Goal: Find specific page/section: Find specific page/section

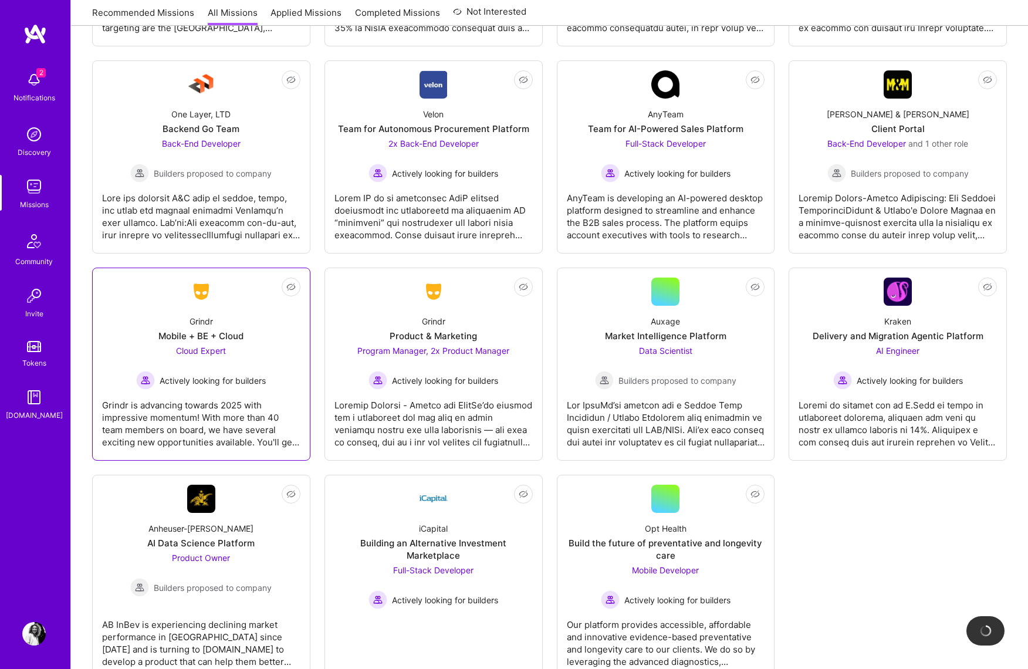
scroll to position [2758, 0]
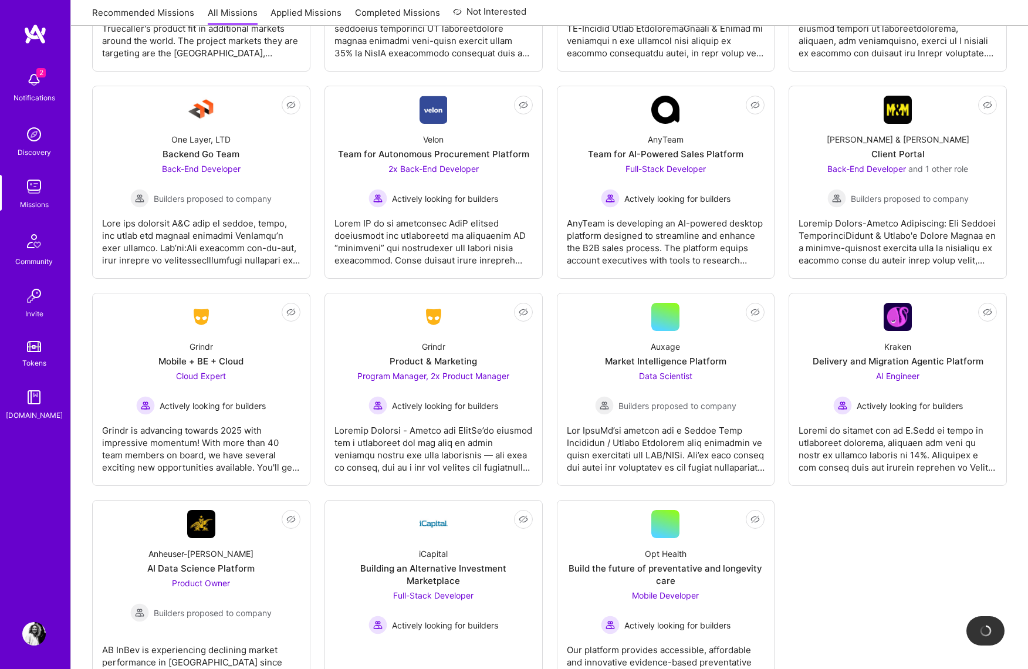
click at [39, 634] on img at bounding box center [33, 633] width 23 height 23
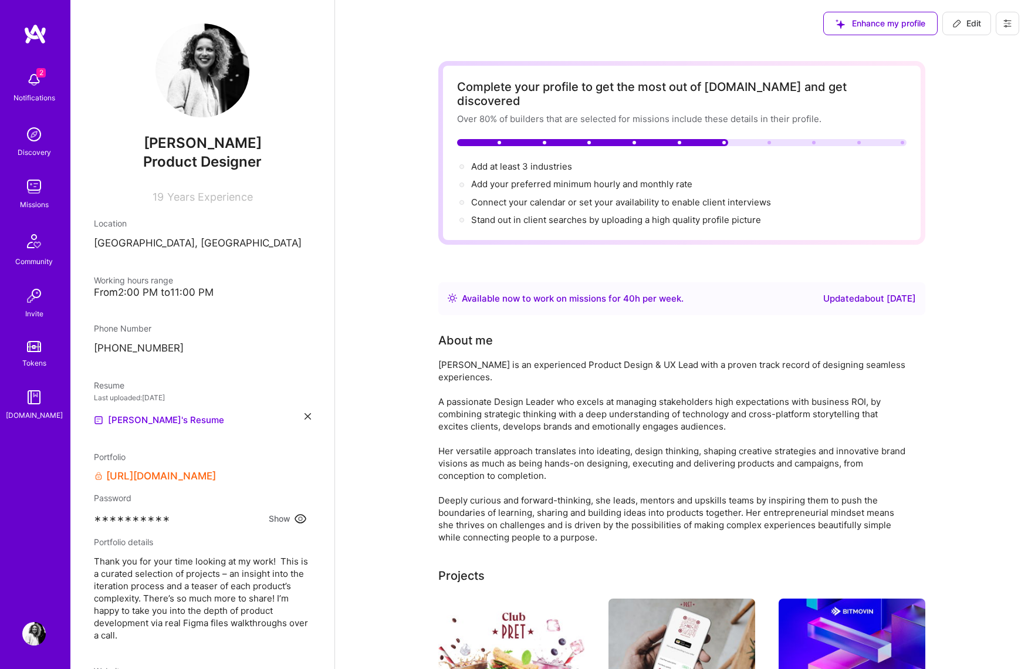
click at [40, 632] on img at bounding box center [33, 633] width 23 height 23
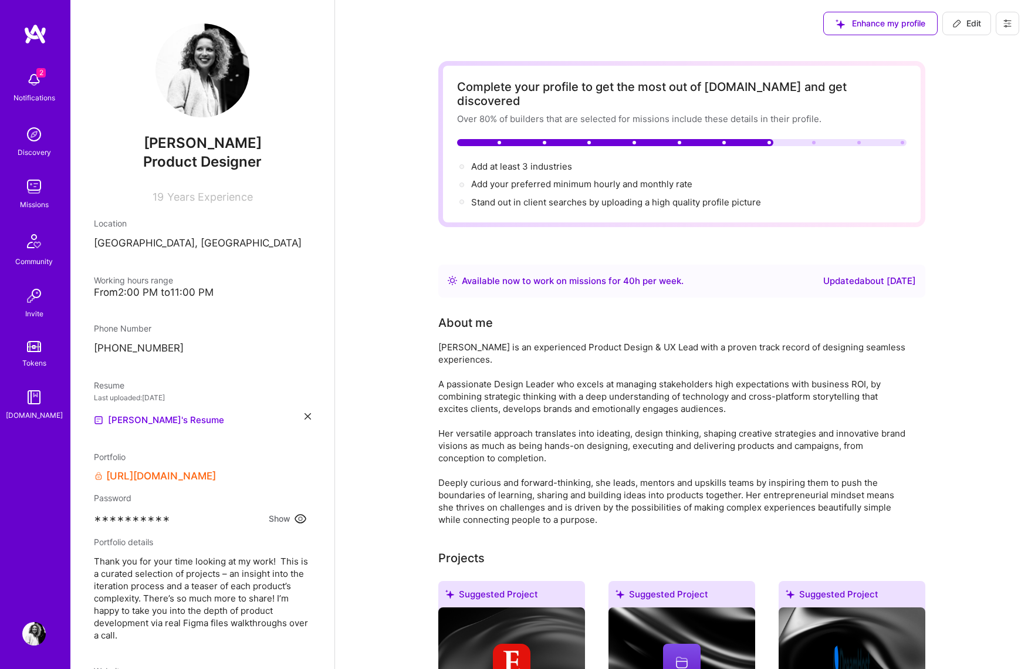
click at [38, 29] on img at bounding box center [34, 33] width 23 height 21
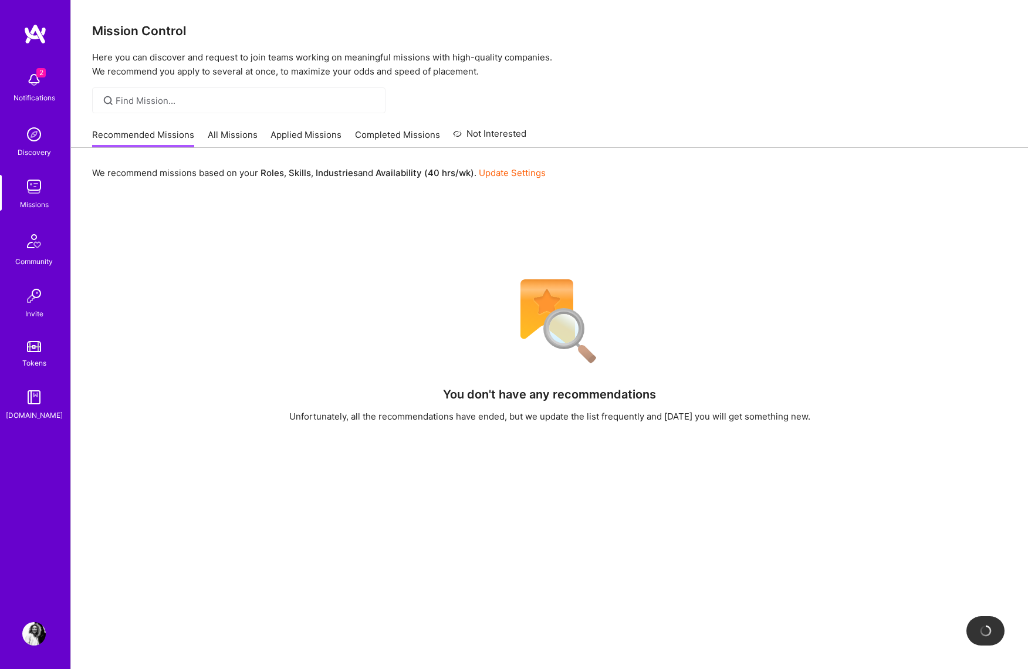
click at [36, 626] on img at bounding box center [33, 633] width 23 height 23
